Goal: Task Accomplishment & Management: Complete application form

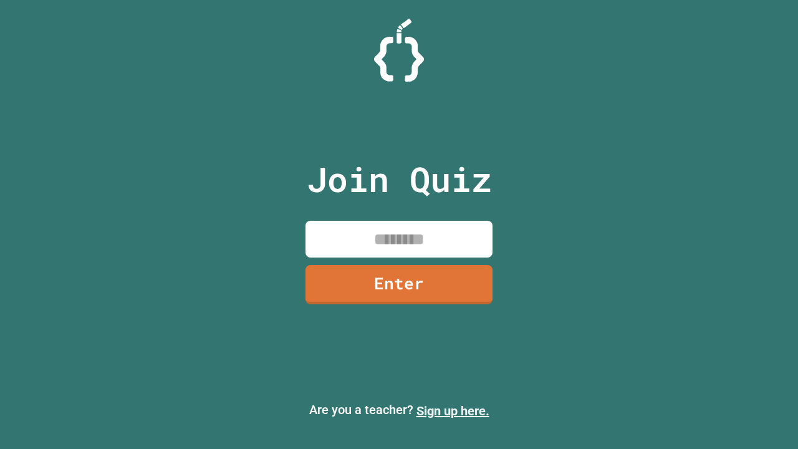
click at [453, 411] on link "Sign up here." at bounding box center [453, 411] width 73 height 15
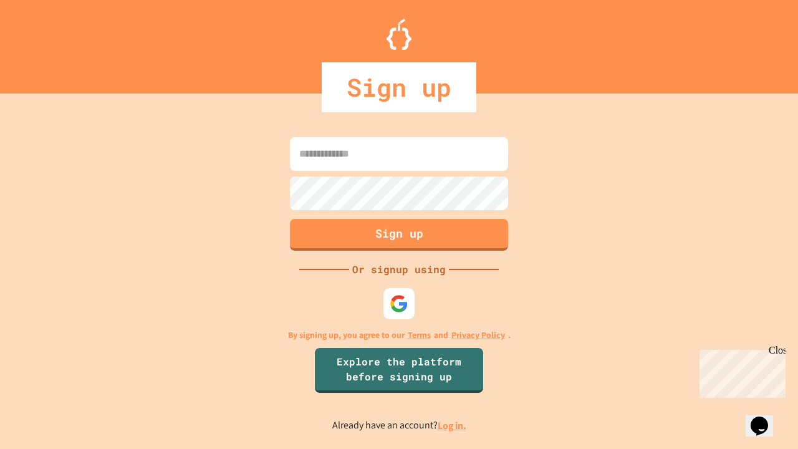
click at [453, 425] on link "Log in." at bounding box center [452, 425] width 29 height 13
